Goal: Task Accomplishment & Management: Use online tool/utility

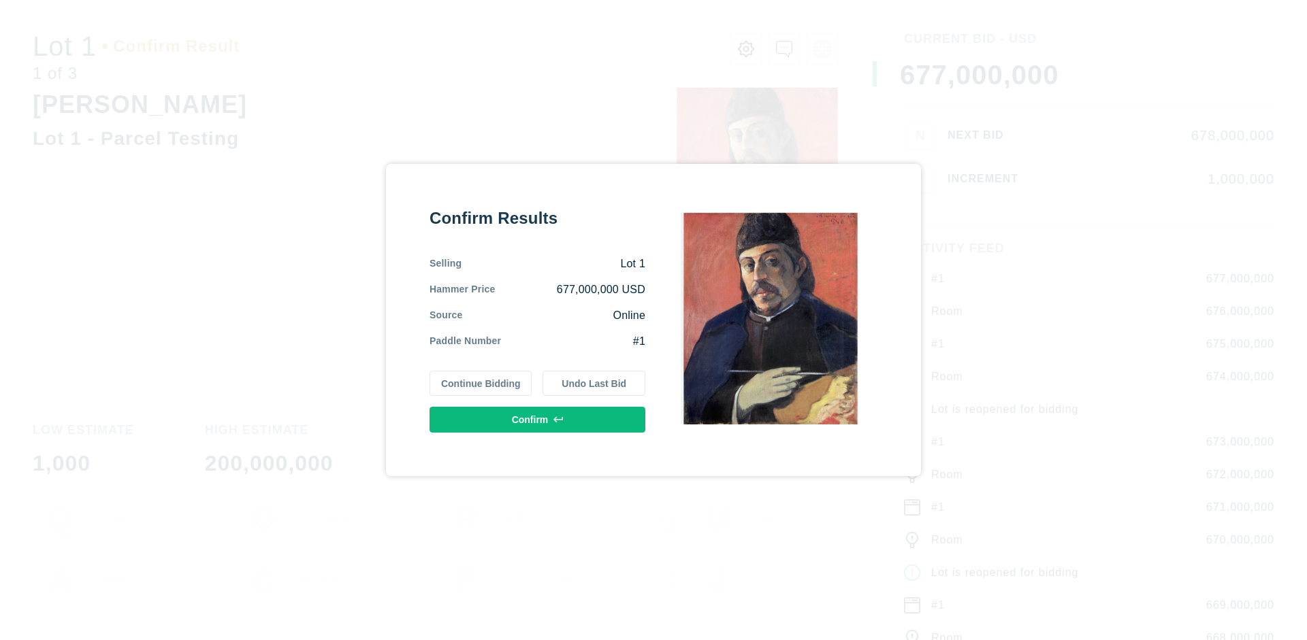
click at [481, 383] on button "Continue Bidding" at bounding box center [480, 384] width 103 height 26
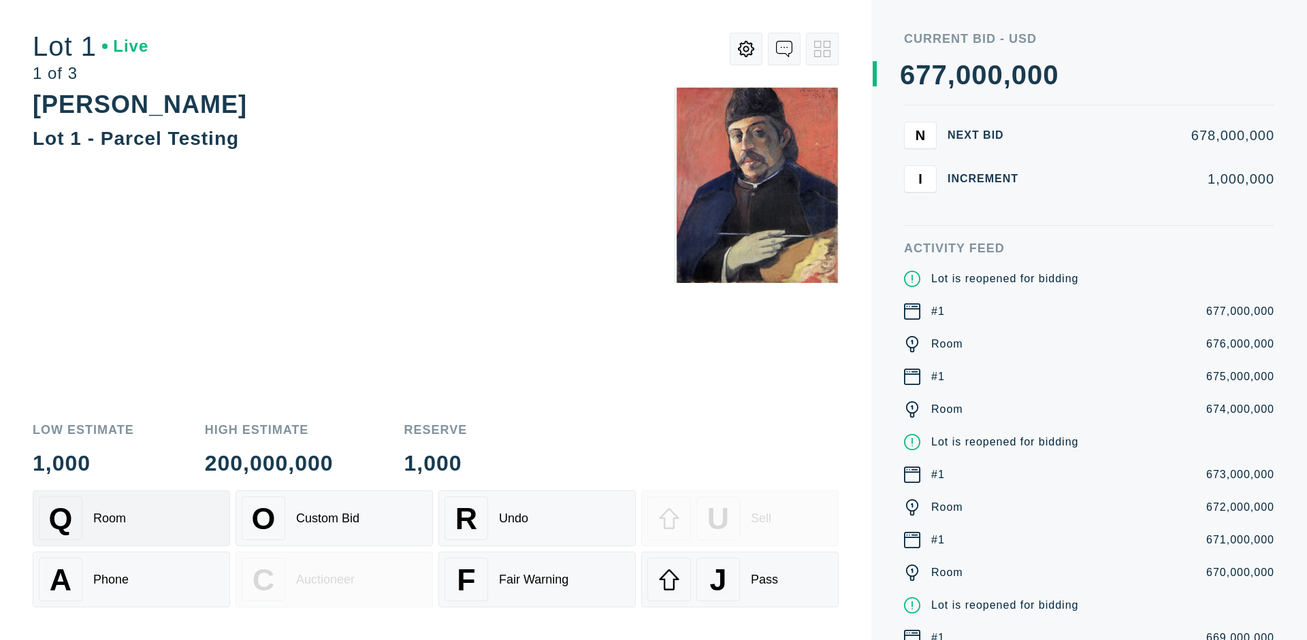
click at [131, 519] on div "Q Room" at bounding box center [131, 519] width 185 height 44
